Goal: Task Accomplishment & Management: Use online tool/utility

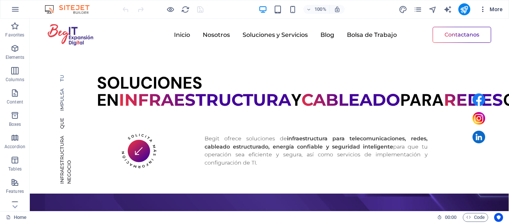
click at [480, 9] on icon "button" at bounding box center [483, 9] width 7 height 7
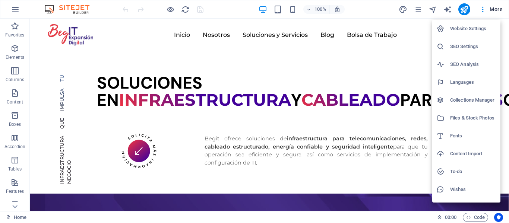
click at [466, 118] on h6 "Files & Stock Photos" at bounding box center [473, 118] width 46 height 9
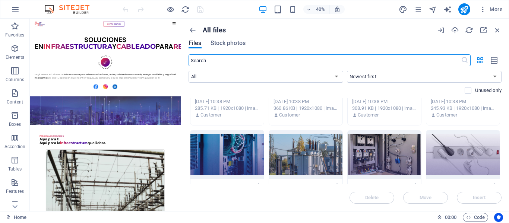
scroll to position [151, 0]
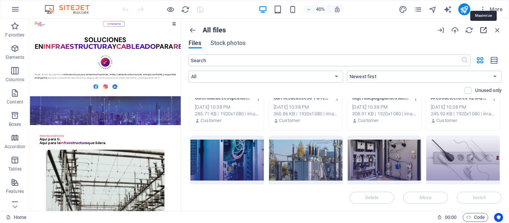
click at [481, 32] on icon "button" at bounding box center [484, 30] width 8 height 8
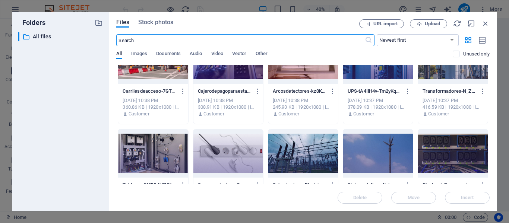
scroll to position [110, 0]
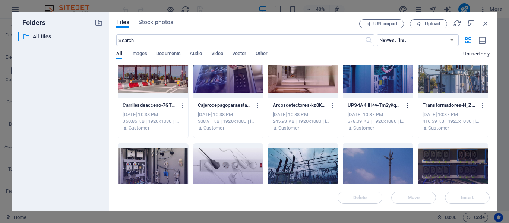
click at [408, 108] on icon "button" at bounding box center [408, 105] width 7 height 7
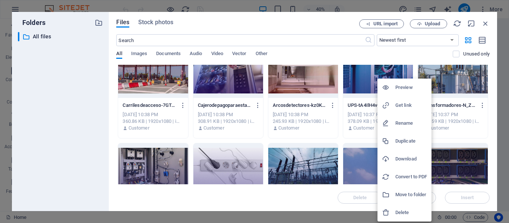
click at [408, 106] on h6 "Get link" at bounding box center [412, 105] width 32 height 9
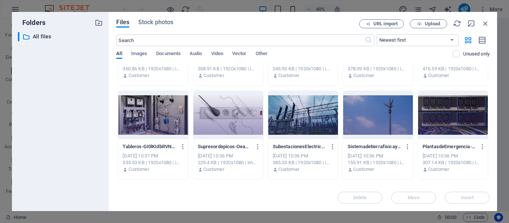
scroll to position [176, 0]
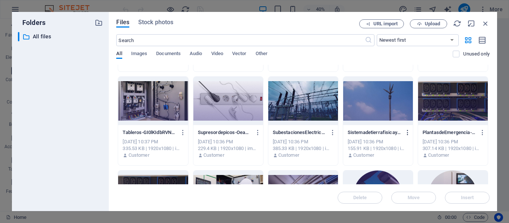
click at [405, 133] on icon "button" at bounding box center [408, 132] width 7 height 7
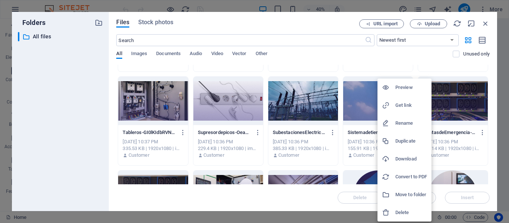
click at [403, 106] on h6 "Get link" at bounding box center [412, 105] width 32 height 9
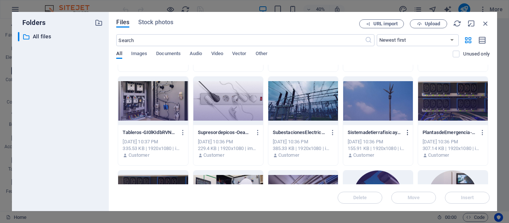
click at [407, 133] on icon "button" at bounding box center [408, 132] width 7 height 7
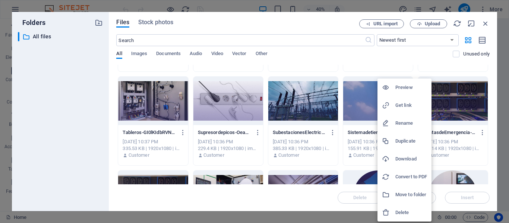
click at [403, 106] on h6 "Get link" at bounding box center [412, 105] width 32 height 9
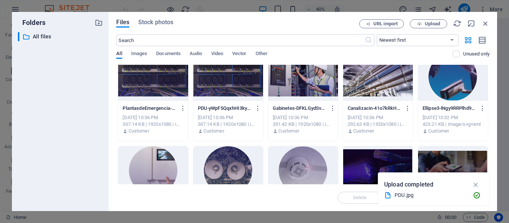
scroll to position [279, 0]
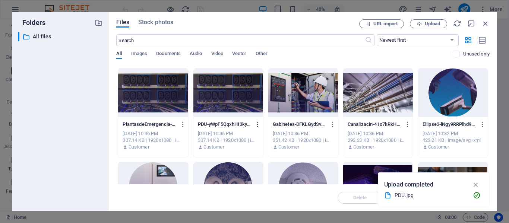
click at [257, 123] on icon "button" at bounding box center [258, 124] width 7 height 7
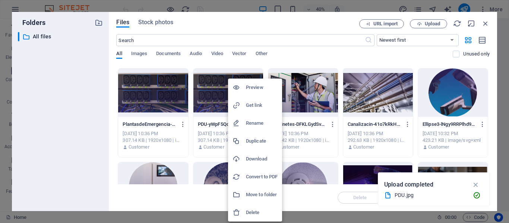
click at [258, 210] on h6 "Delete" at bounding box center [262, 212] width 32 height 9
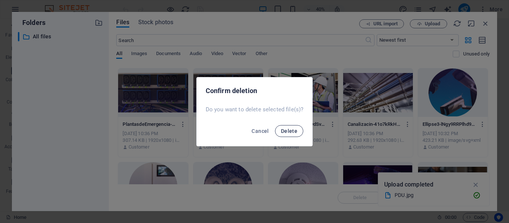
click at [283, 132] on span "Delete" at bounding box center [289, 131] width 16 height 6
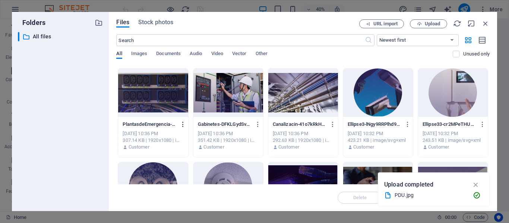
click at [183, 125] on icon "button" at bounding box center [183, 124] width 7 height 7
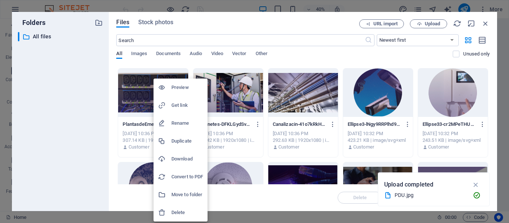
click at [178, 217] on li "Delete" at bounding box center [181, 213] width 54 height 18
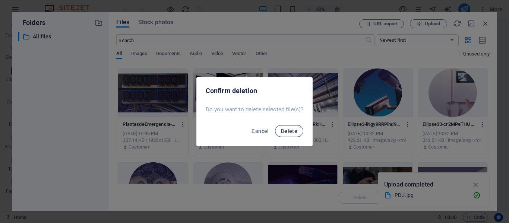
click at [289, 127] on button "Delete" at bounding box center [289, 131] width 28 height 12
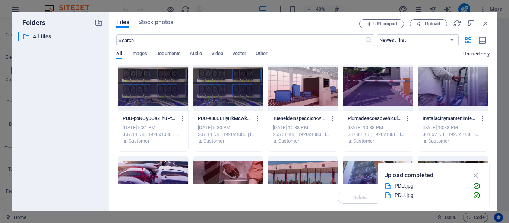
scroll to position [0, 0]
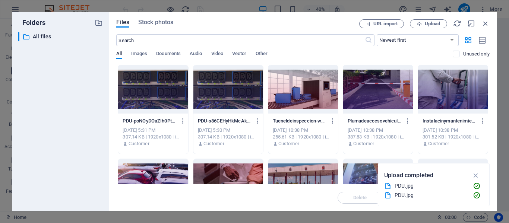
click at [478, 175] on icon "button" at bounding box center [476, 176] width 9 height 8
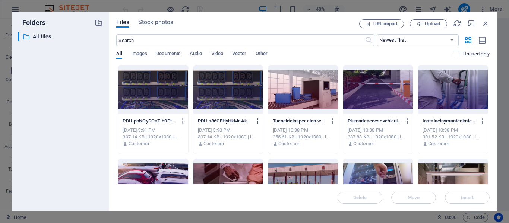
click at [258, 121] on icon "button" at bounding box center [258, 121] width 7 height 7
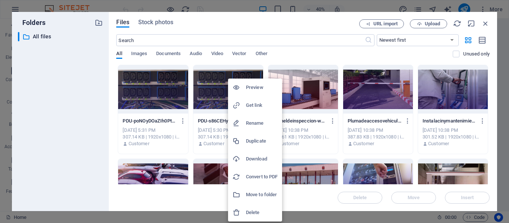
click at [257, 217] on li "Delete" at bounding box center [255, 213] width 54 height 18
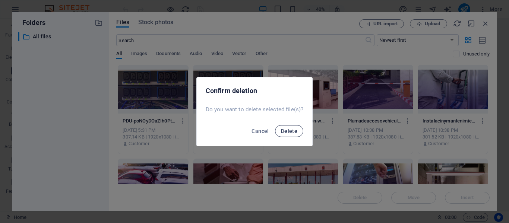
click at [288, 133] on span "Delete" at bounding box center [289, 131] width 16 height 6
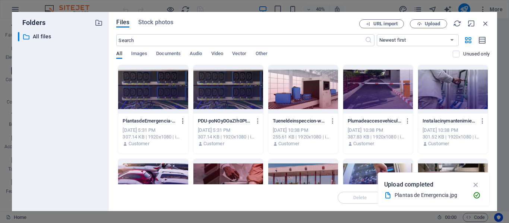
click at [181, 123] on icon "button" at bounding box center [183, 121] width 7 height 7
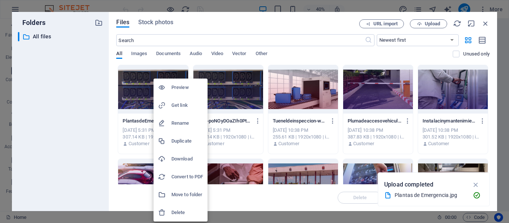
click at [180, 213] on h6 "Delete" at bounding box center [188, 212] width 32 height 9
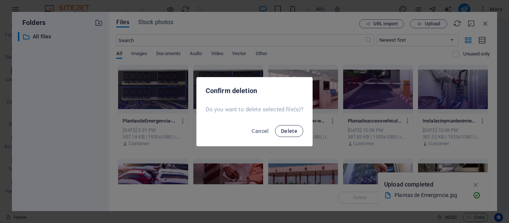
click at [287, 126] on button "Delete" at bounding box center [289, 131] width 28 height 12
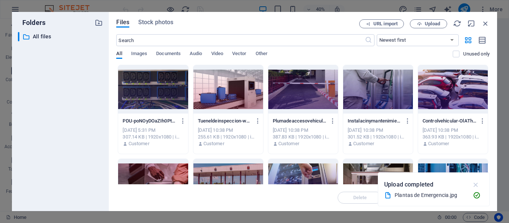
click at [477, 184] on icon "button" at bounding box center [476, 185] width 9 height 8
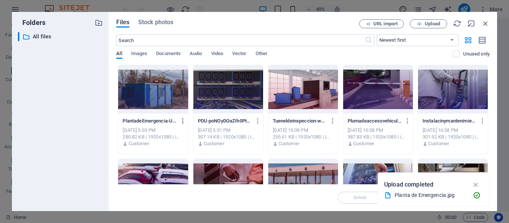
click at [183, 122] on icon "button" at bounding box center [183, 121] width 7 height 7
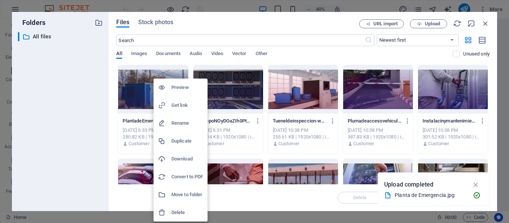
click at [177, 107] on h6 "Get link" at bounding box center [188, 105] width 32 height 9
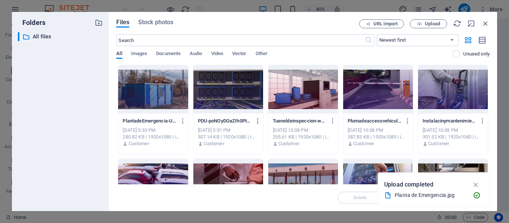
click at [258, 121] on icon "button" at bounding box center [258, 121] width 7 height 7
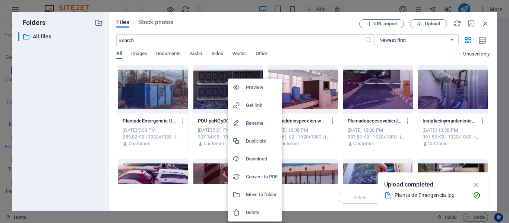
click at [261, 104] on h6 "Get link" at bounding box center [262, 105] width 32 height 9
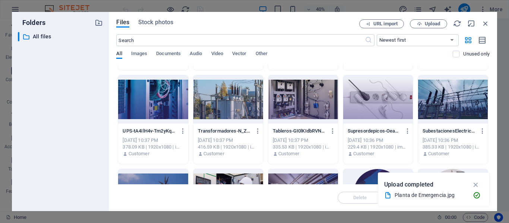
scroll to position [186, 0]
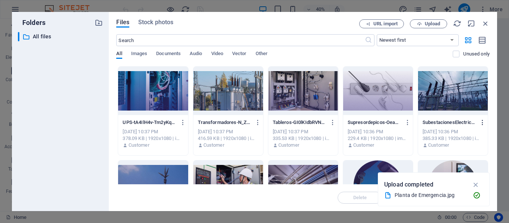
click at [481, 123] on icon "button" at bounding box center [483, 122] width 7 height 7
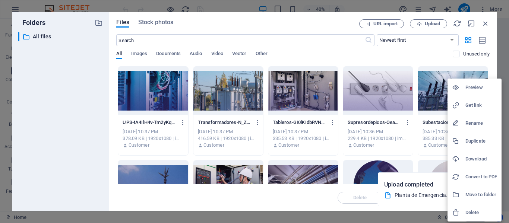
click at [476, 103] on h6 "Get link" at bounding box center [482, 105] width 32 height 9
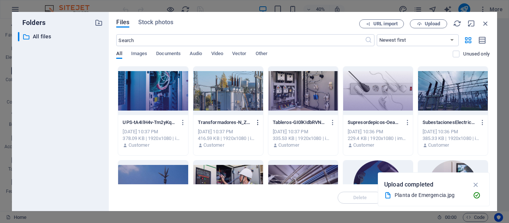
click at [256, 122] on icon "button" at bounding box center [258, 122] width 7 height 7
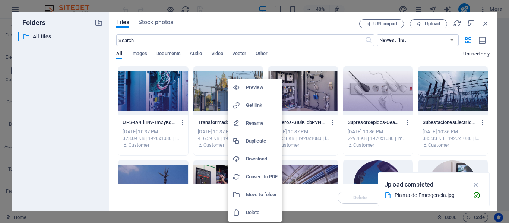
click at [255, 104] on h6 "Get link" at bounding box center [262, 105] width 32 height 9
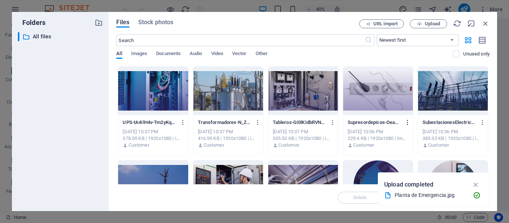
click at [407, 124] on icon "button" at bounding box center [408, 122] width 7 height 7
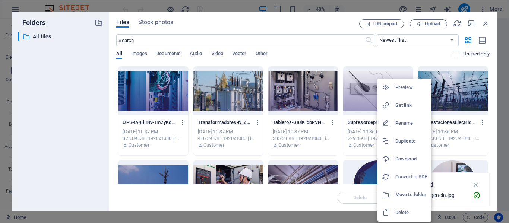
click at [401, 108] on h6 "Get link" at bounding box center [412, 105] width 32 height 9
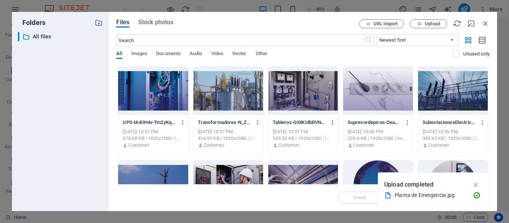
click at [333, 122] on icon "button" at bounding box center [333, 122] width 7 height 7
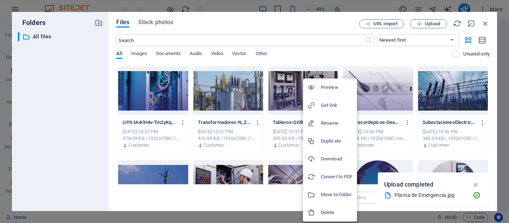
click at [332, 109] on h6 "Get link" at bounding box center [337, 105] width 32 height 9
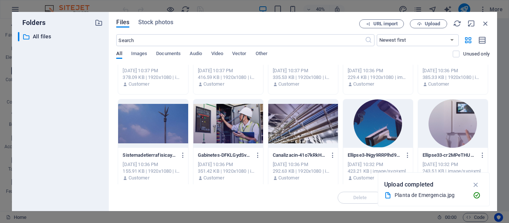
scroll to position [262, 0]
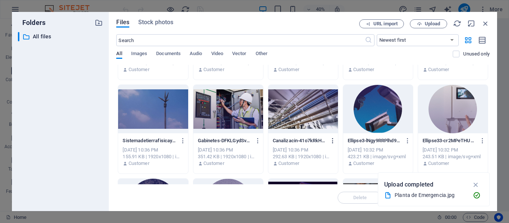
click at [332, 139] on icon "button" at bounding box center [333, 141] width 7 height 7
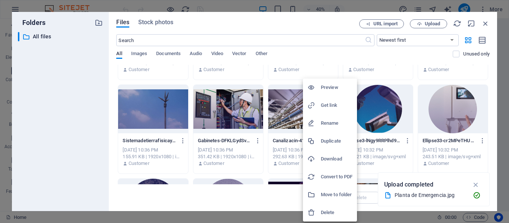
click at [325, 105] on h6 "Get link" at bounding box center [337, 105] width 32 height 9
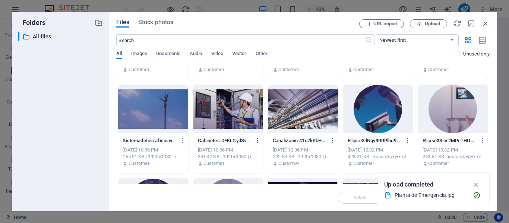
click at [258, 141] on icon "button" at bounding box center [258, 141] width 7 height 7
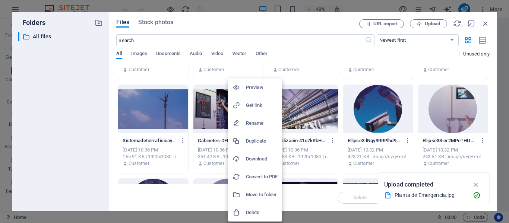
click at [254, 108] on h6 "Get link" at bounding box center [262, 105] width 32 height 9
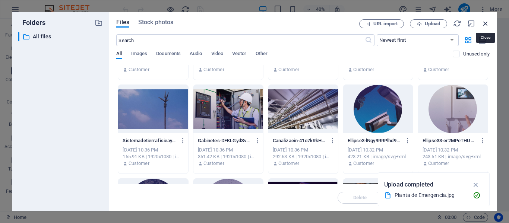
click at [485, 25] on icon "button" at bounding box center [486, 23] width 8 height 8
